Goal: Transaction & Acquisition: Purchase product/service

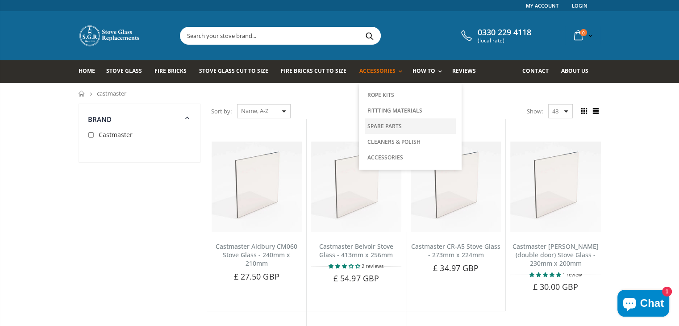
click at [372, 123] on link "Spare Parts" at bounding box center [410, 126] width 91 height 16
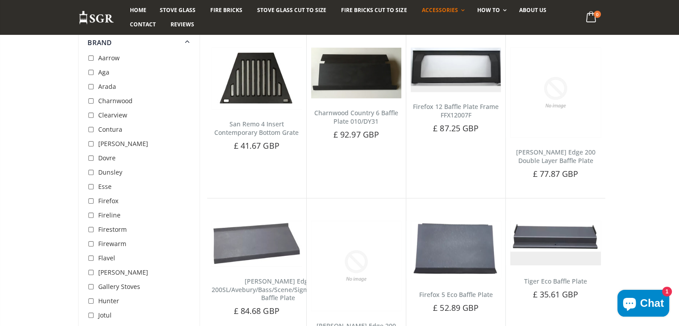
scroll to position [1474, 0]
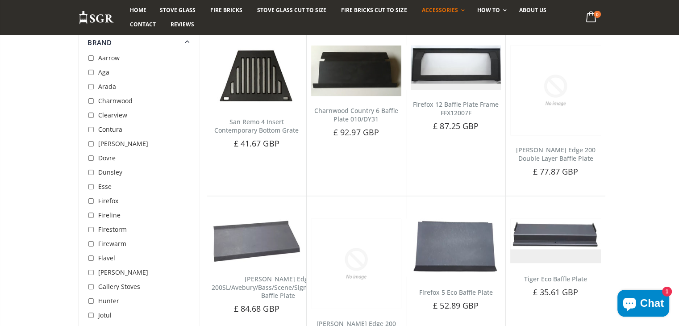
click at [189, 40] on icon at bounding box center [187, 41] width 11 height 10
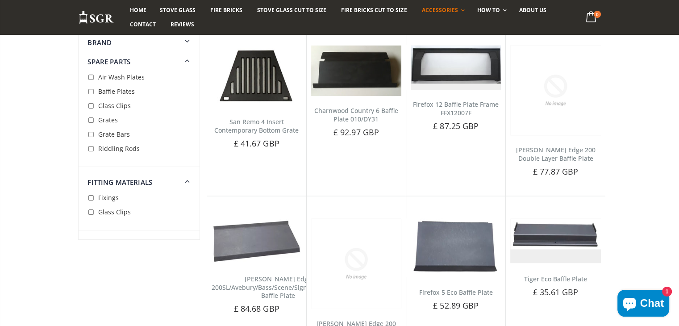
click at [109, 120] on span "Grates" at bounding box center [108, 120] width 20 height 8
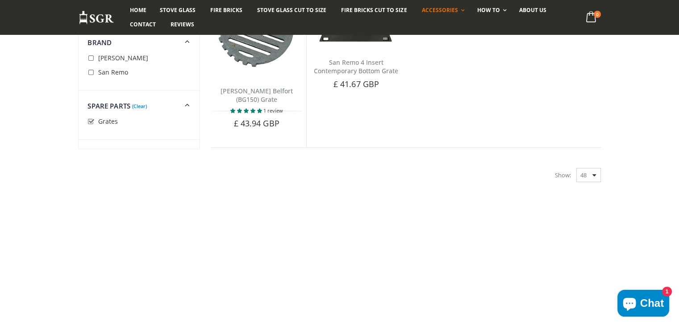
scroll to position [104, 0]
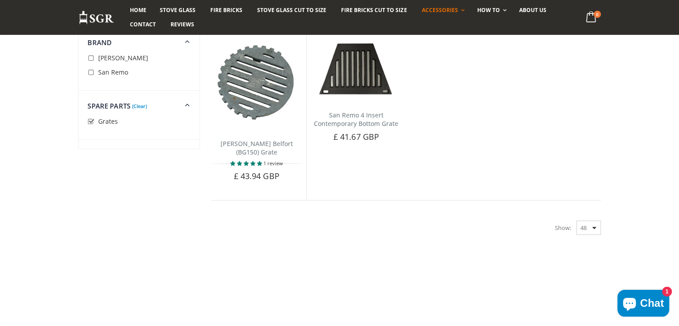
click at [187, 41] on icon at bounding box center [187, 41] width 11 height 10
click at [186, 61] on icon at bounding box center [187, 60] width 11 height 10
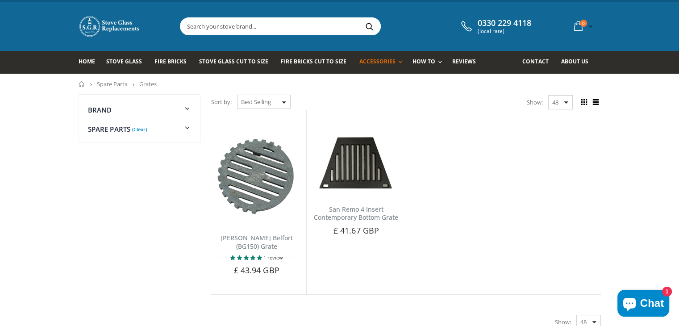
scroll to position [0, 0]
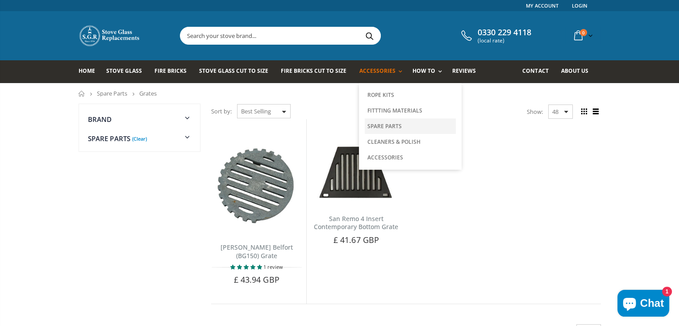
click at [373, 123] on link "Spare Parts" at bounding box center [410, 126] width 91 height 16
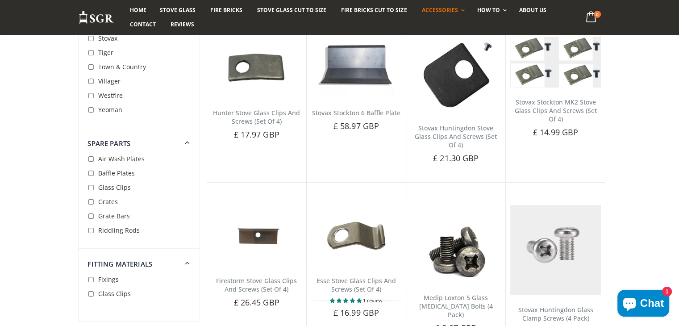
scroll to position [497, 0]
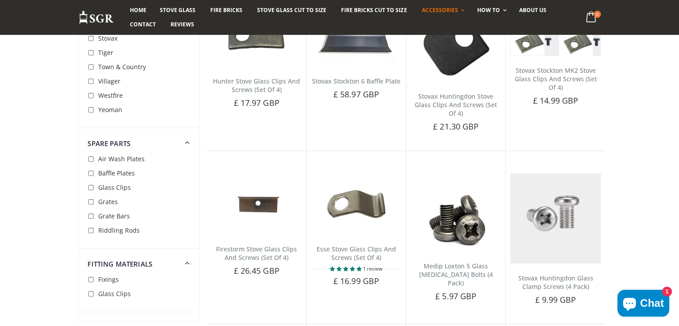
click at [104, 218] on span "Grate Bars" at bounding box center [114, 216] width 32 height 8
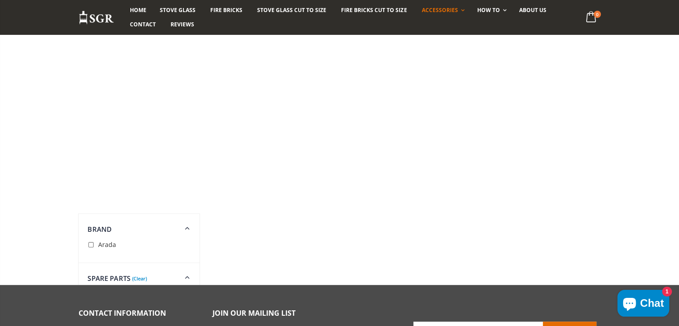
scroll to position [363, 0]
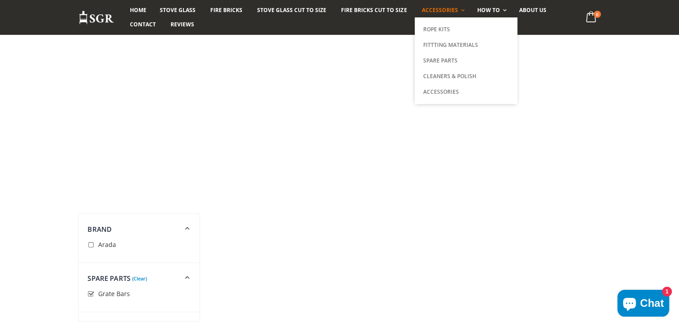
click at [423, 10] on span "Accessories" at bounding box center [440, 10] width 36 height 8
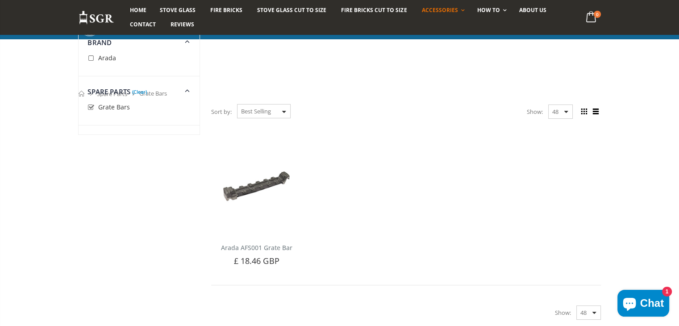
scroll to position [363, 0]
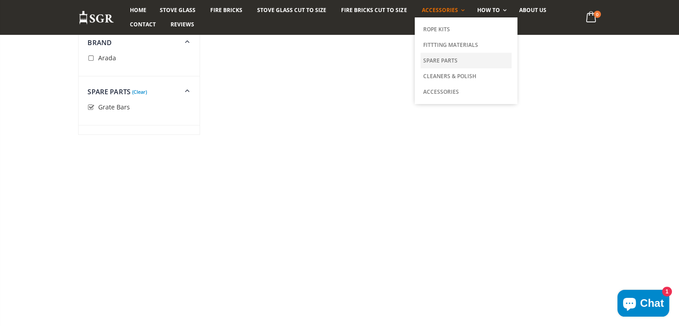
click at [445, 59] on link "Spare Parts" at bounding box center [466, 61] width 91 height 16
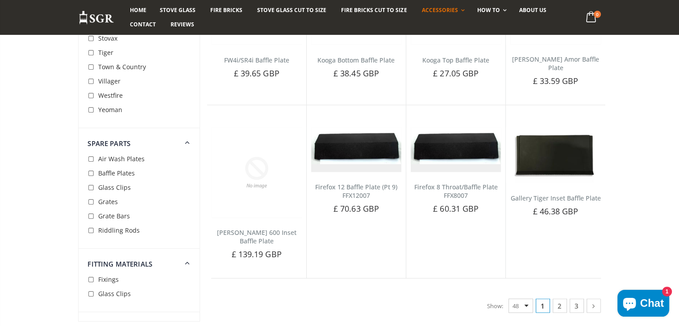
scroll to position [1921, 0]
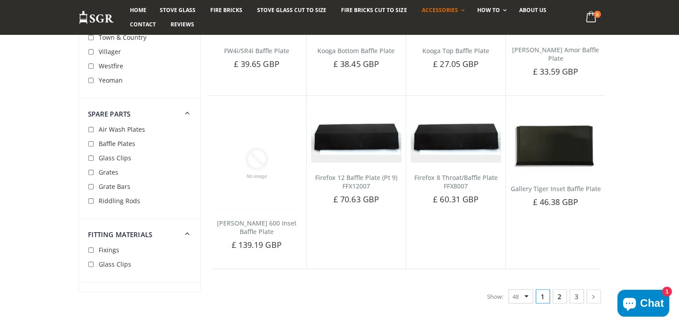
click at [556, 289] on link "2" at bounding box center [560, 296] width 14 height 14
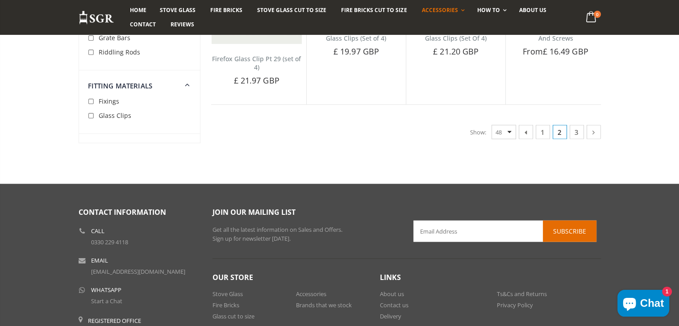
scroll to position [1846, 0]
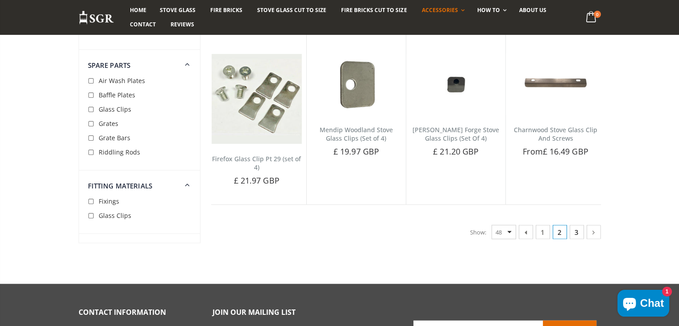
click at [577, 230] on link "3" at bounding box center [577, 232] width 14 height 14
